Goal: Task Accomplishment & Management: Use online tool/utility

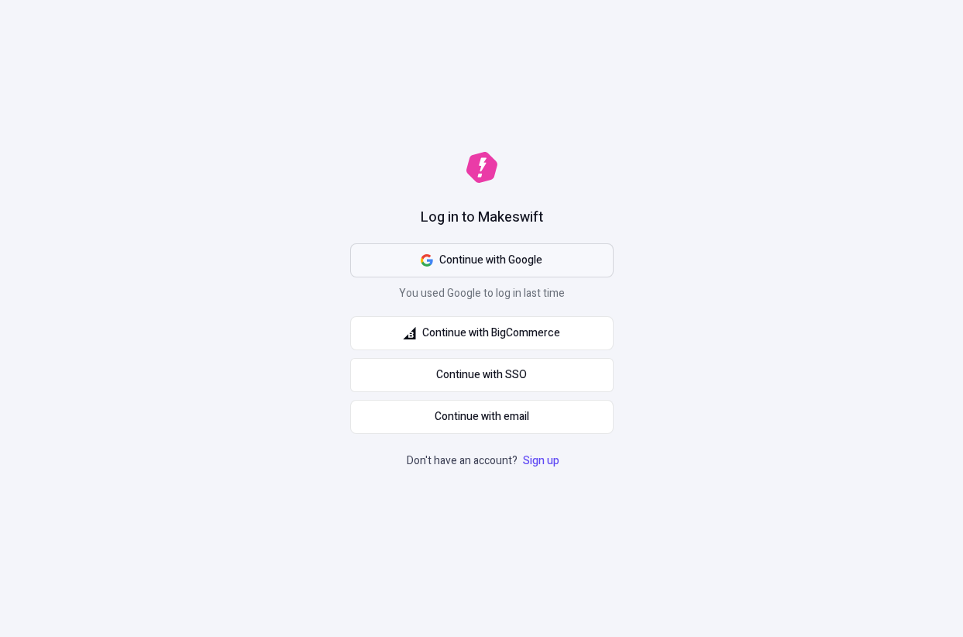
click at [489, 266] on span "Continue with Google" at bounding box center [490, 260] width 103 height 17
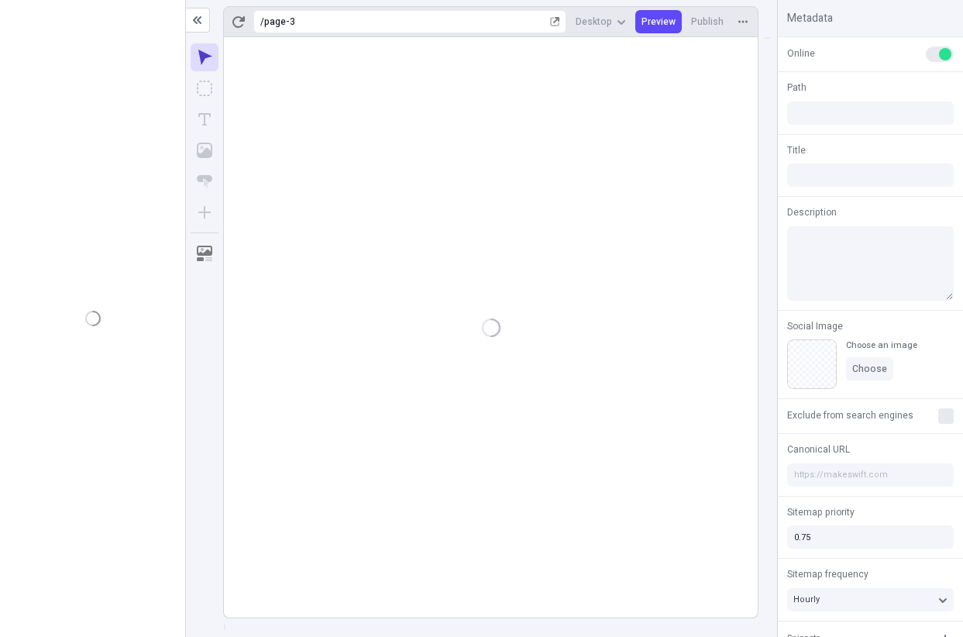
type input "/page-3"
type input "juliet"
